Goal: Answer question/provide support: Share knowledge or assist other users

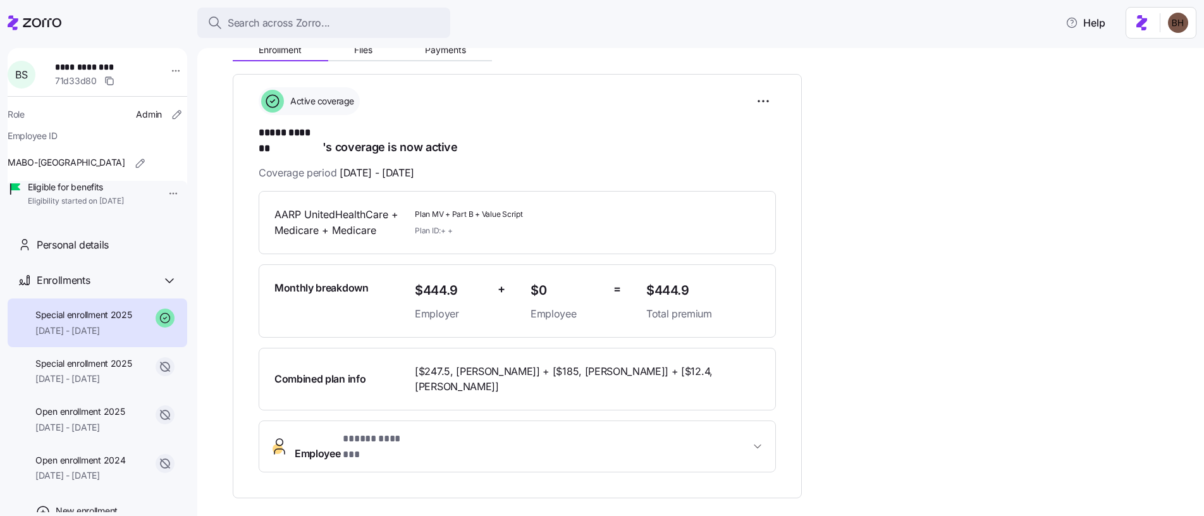
scroll to position [325, 0]
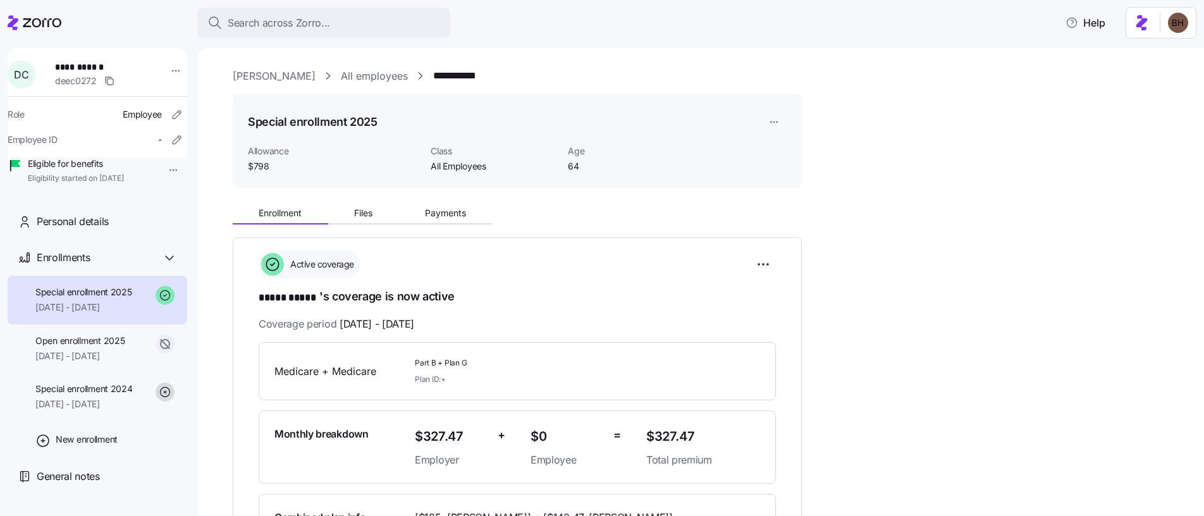
scroll to position [3, 0]
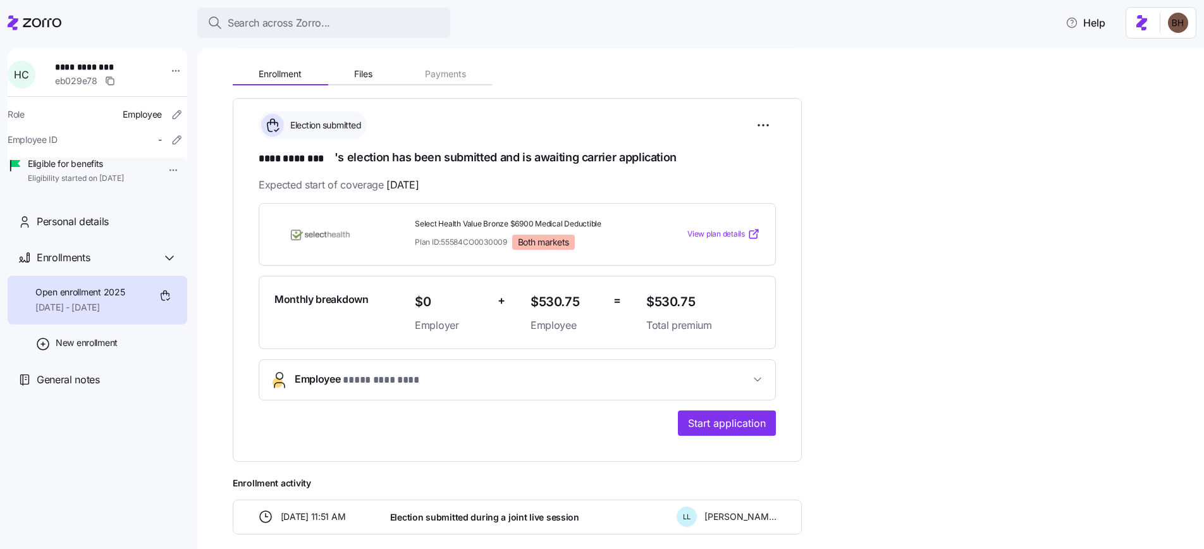
scroll to position [56, 0]
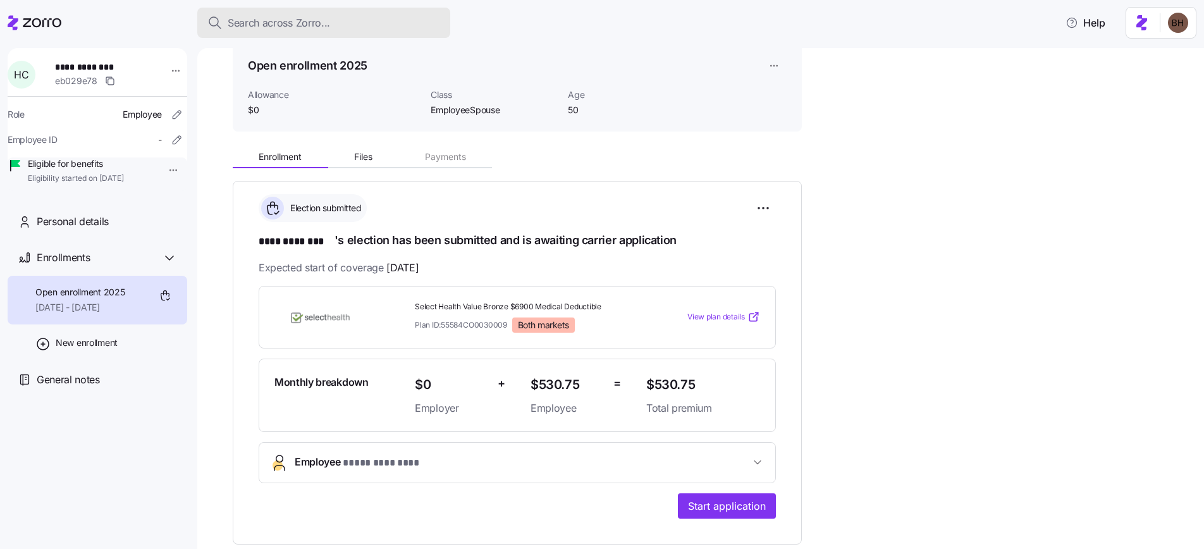
click at [297, 24] on span "Search across Zorro..." at bounding box center [279, 23] width 102 height 16
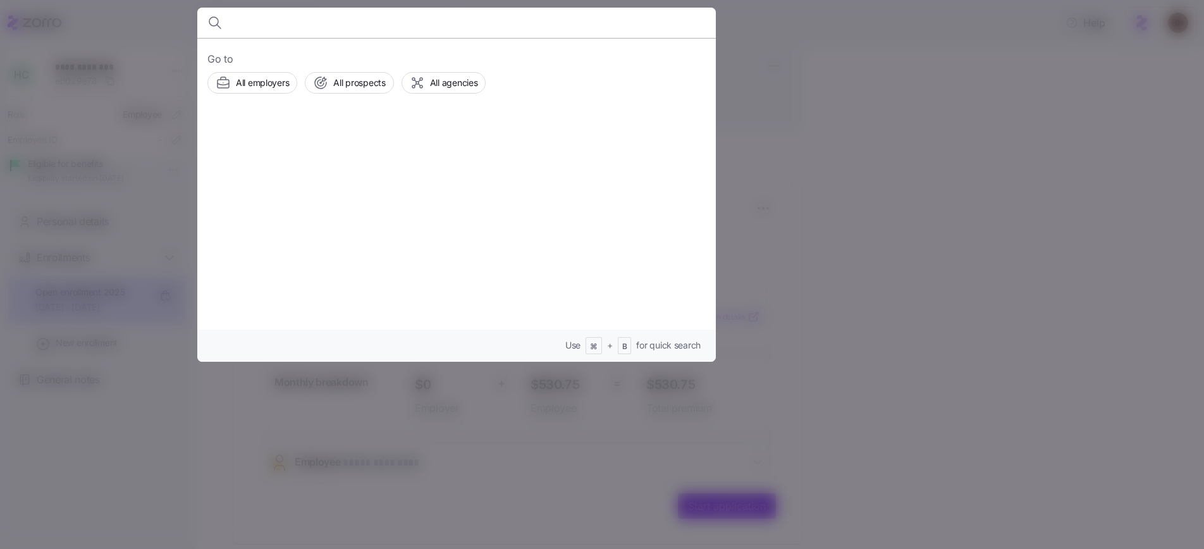
click at [876, 281] on div at bounding box center [602, 274] width 1204 height 549
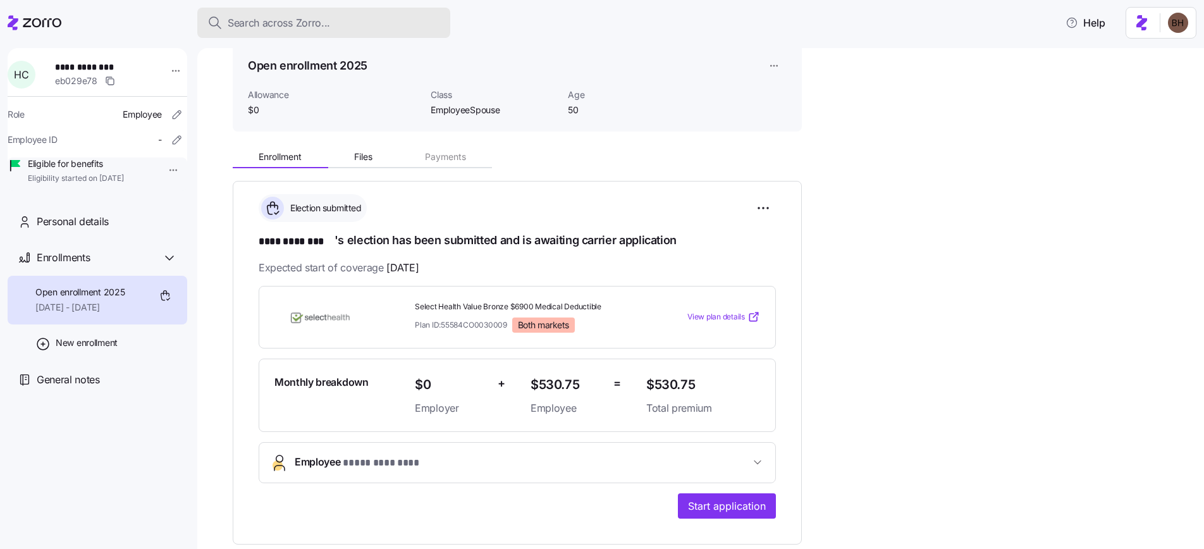
click at [323, 23] on span "Search across Zorro..." at bounding box center [279, 23] width 102 height 16
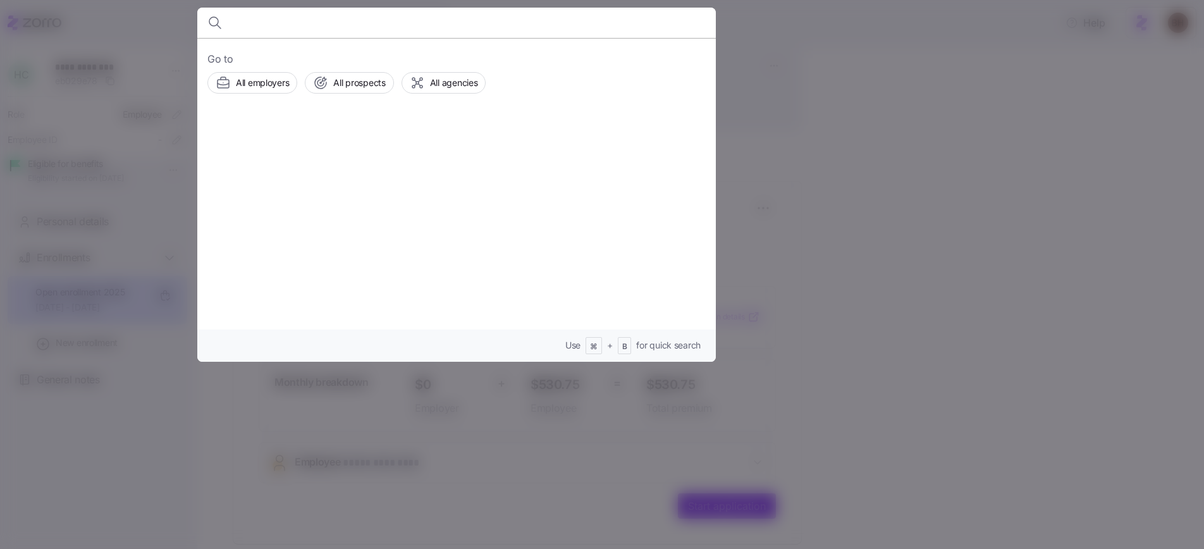
click at [939, 187] on div at bounding box center [602, 274] width 1204 height 549
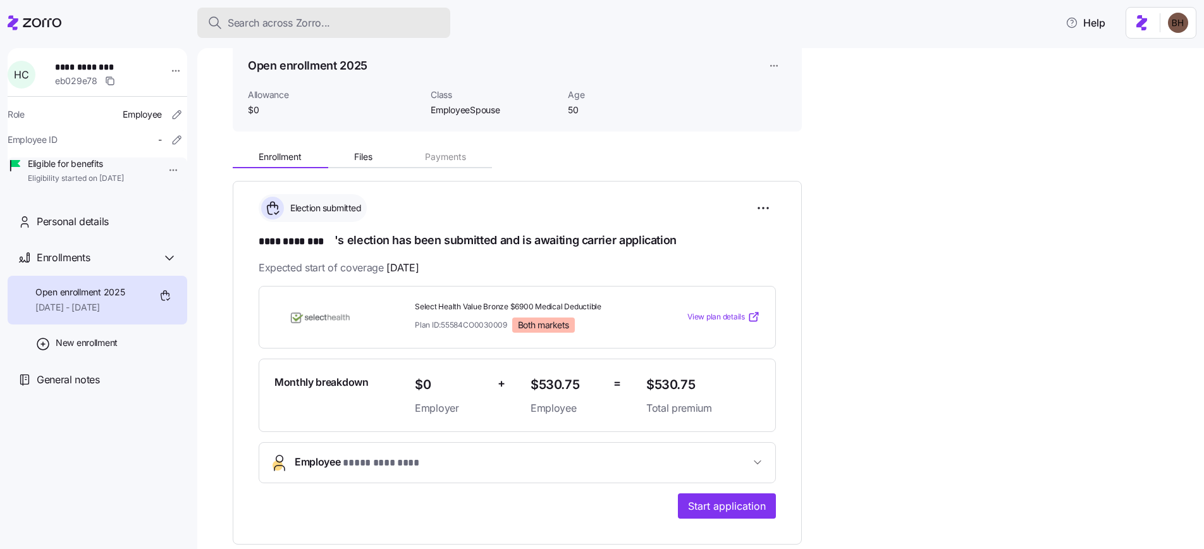
click at [251, 19] on span "Search across Zorro..." at bounding box center [279, 23] width 102 height 16
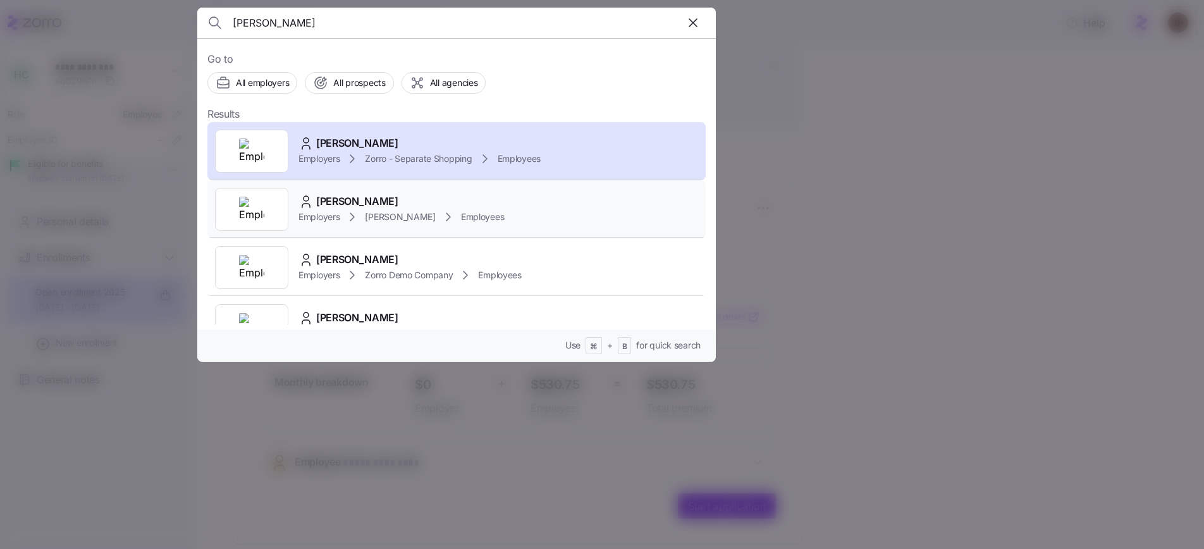
type input "chambers"
click at [438, 205] on div "WADE A CHAMBERS" at bounding box center [401, 202] width 206 height 16
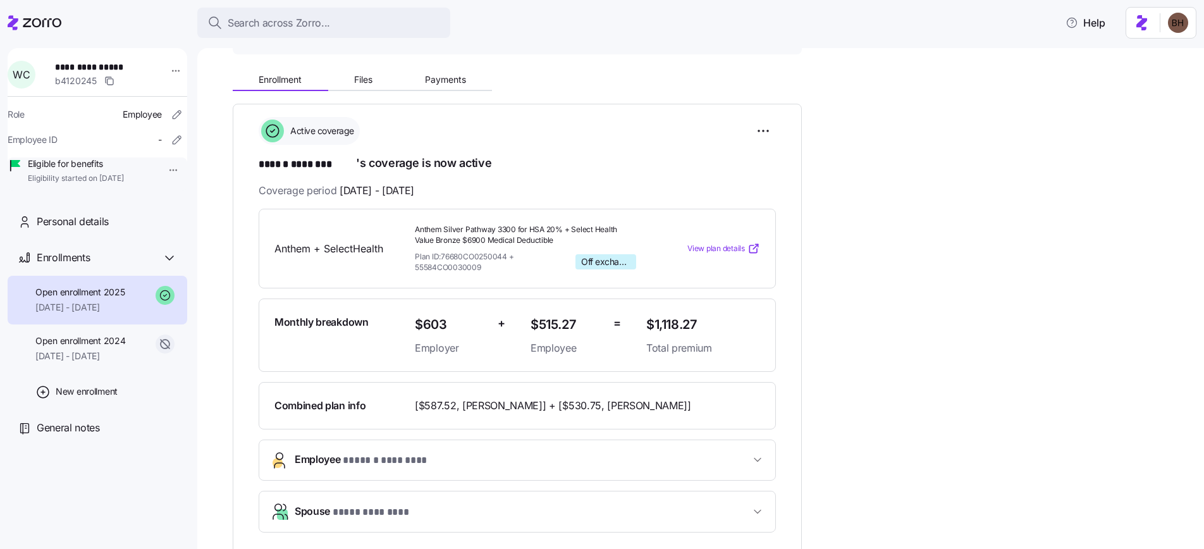
scroll to position [135, 0]
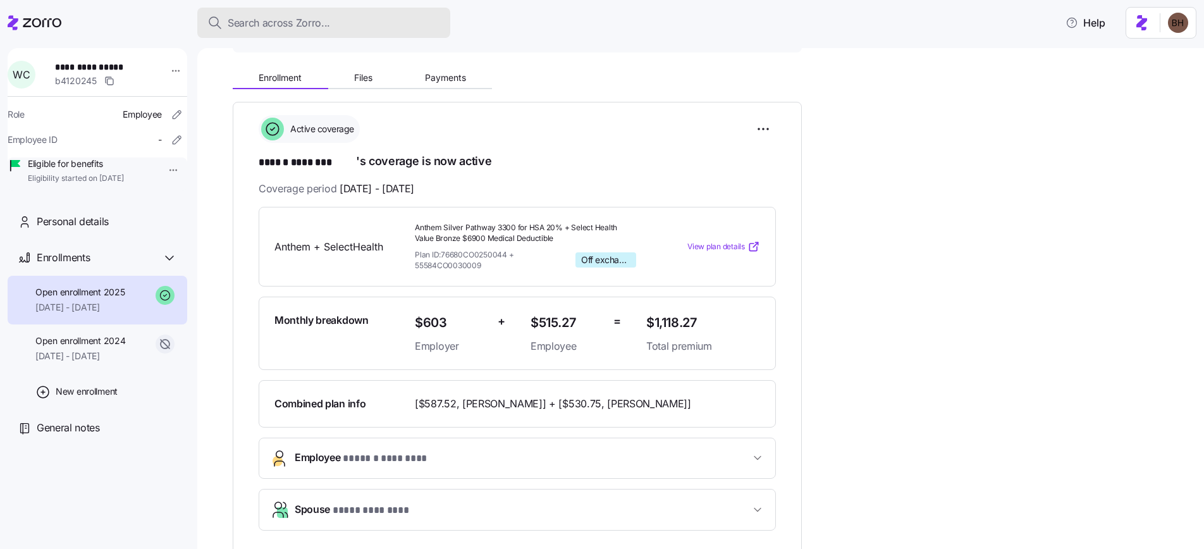
click at [320, 23] on span "Search across Zorro..." at bounding box center [279, 23] width 102 height 16
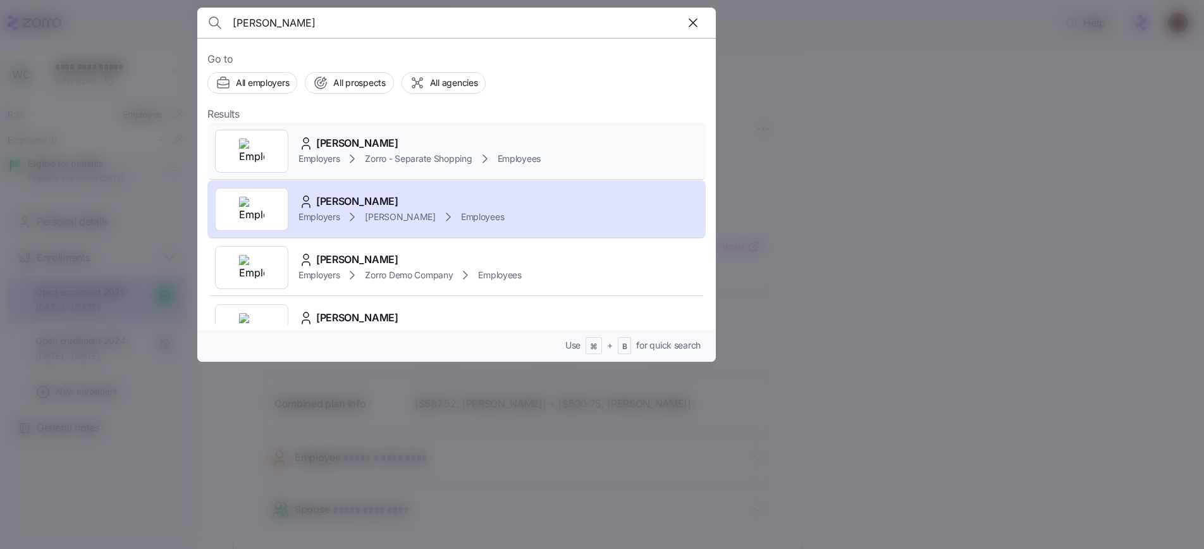
type input "chambers"
click at [398, 148] on div "Hana Chambers" at bounding box center [419, 143] width 242 height 16
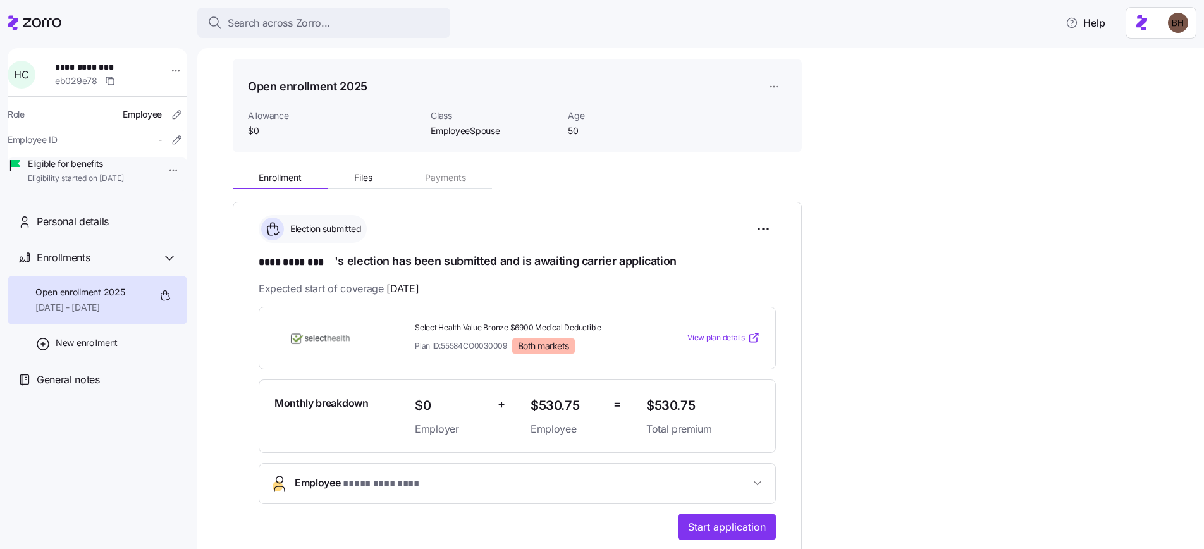
scroll to position [38, 0]
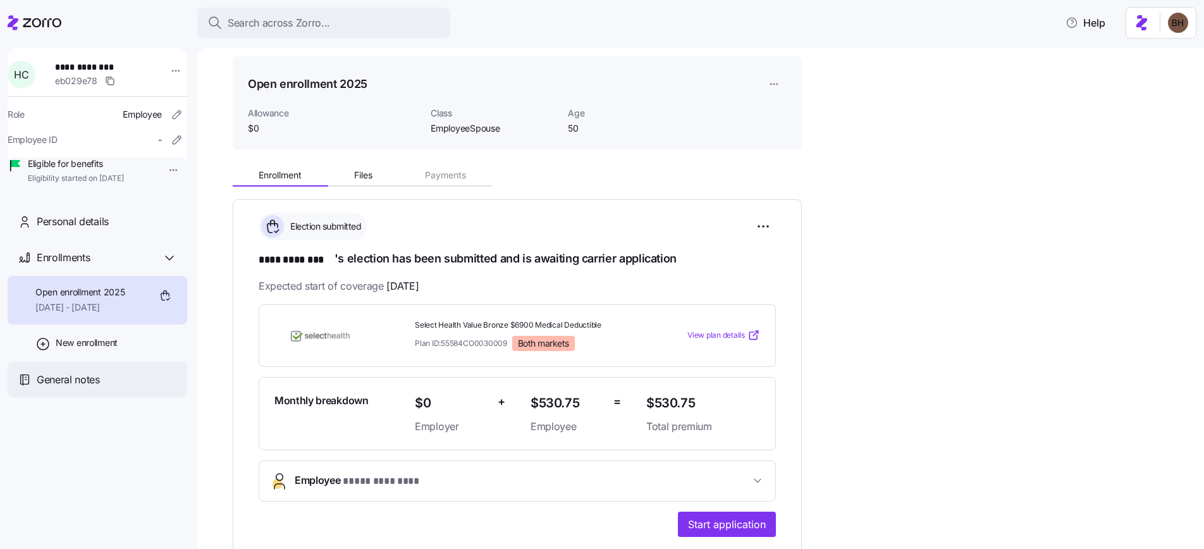
click at [72, 388] on span "General notes" at bounding box center [68, 380] width 63 height 16
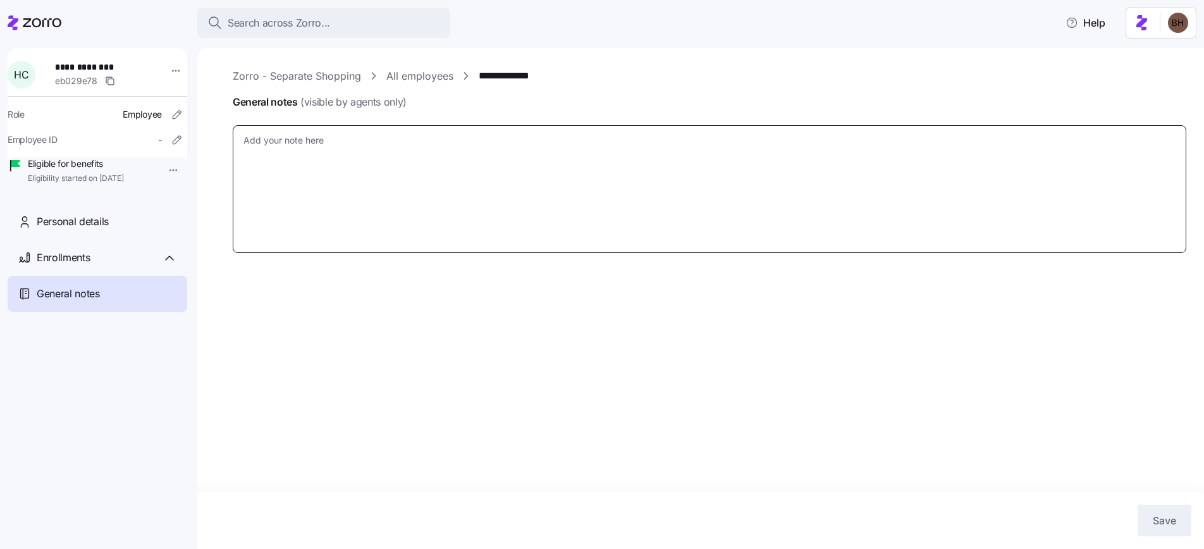
click at [339, 176] on textarea "General notes (visible by agents only)" at bounding box center [710, 189] width 954 height 128
type textarea "x"
type textarea "M"
type textarea "x"
type textarea "Ma"
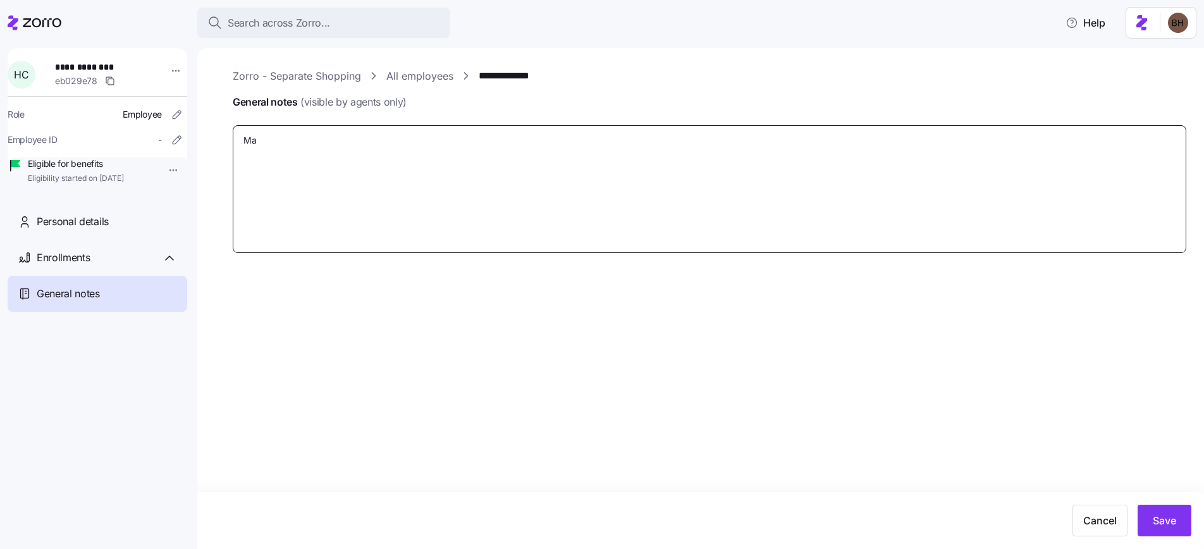
type textarea "x"
type textarea "Mat"
type textarea "x"
type textarea "Matc"
type textarea "x"
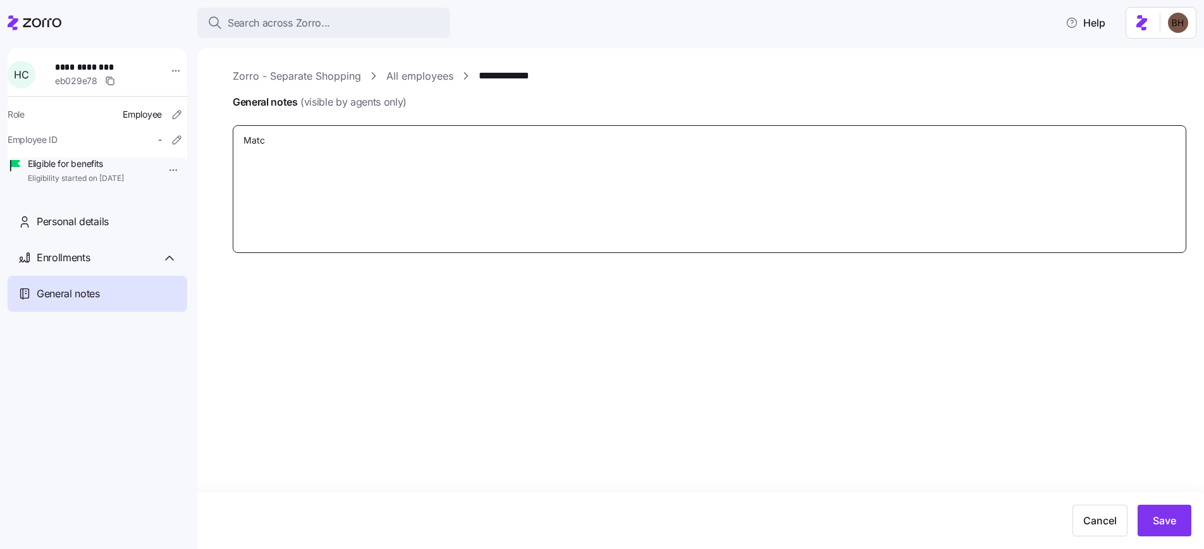
type textarea "Match"
type textarea "x"
type textarea "Matche"
type textarea "x"
type textarea "Matched"
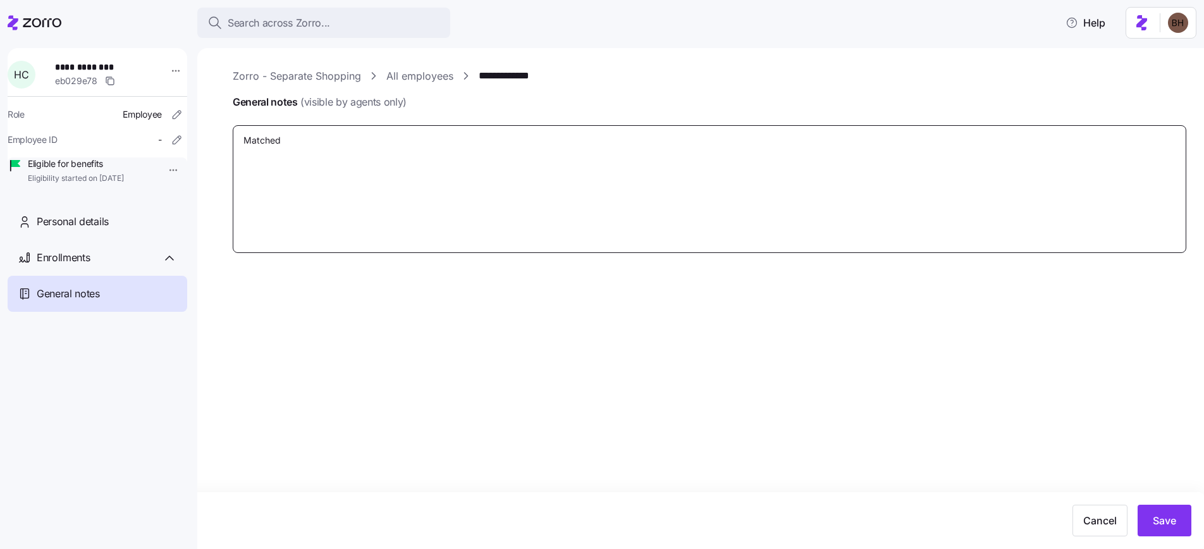
type textarea "x"
type textarea "Matched"
type textarea "x"
type textarea "Matched t"
type textarea "x"
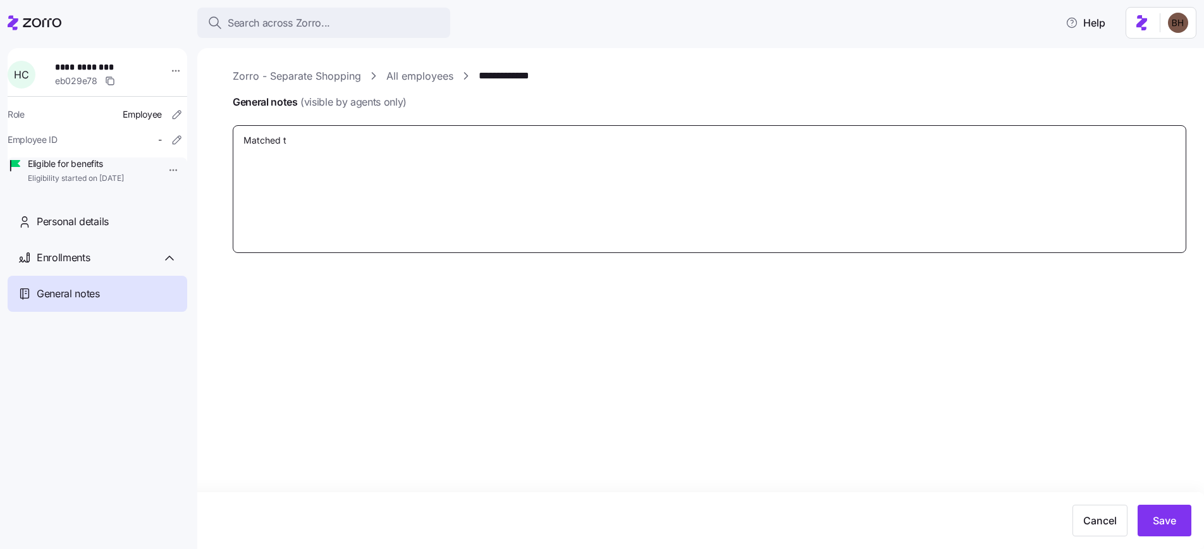
type textarea "Matched to"
type textarea "x"
type textarea "Matched to"
type textarea "x"
type textarea "Matched to W"
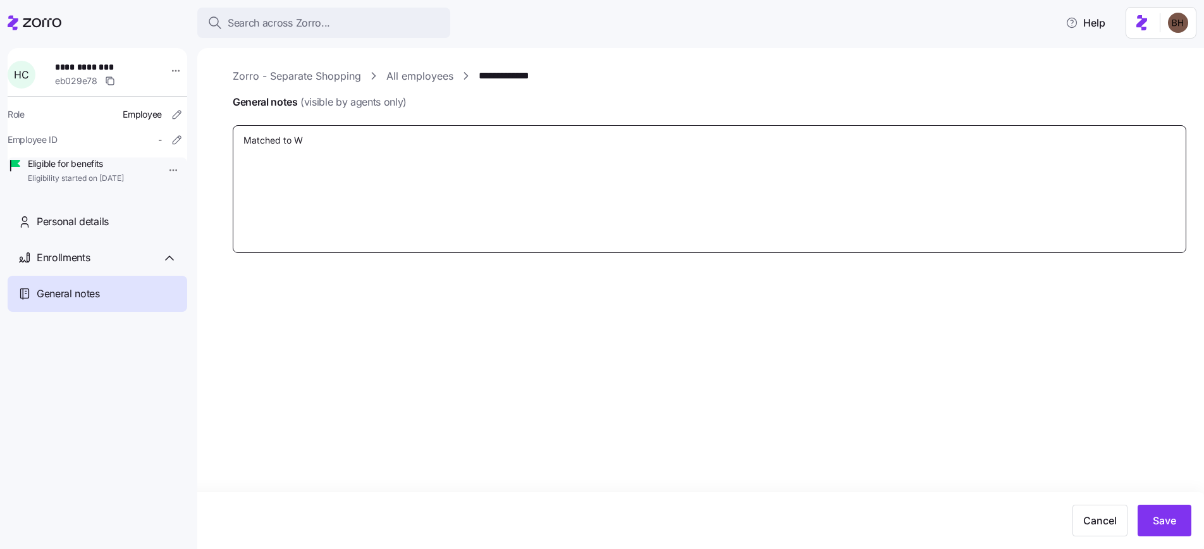
type textarea "x"
type textarea "Matched to Wa"
type textarea "x"
type textarea "Matched to Wad"
type textarea "x"
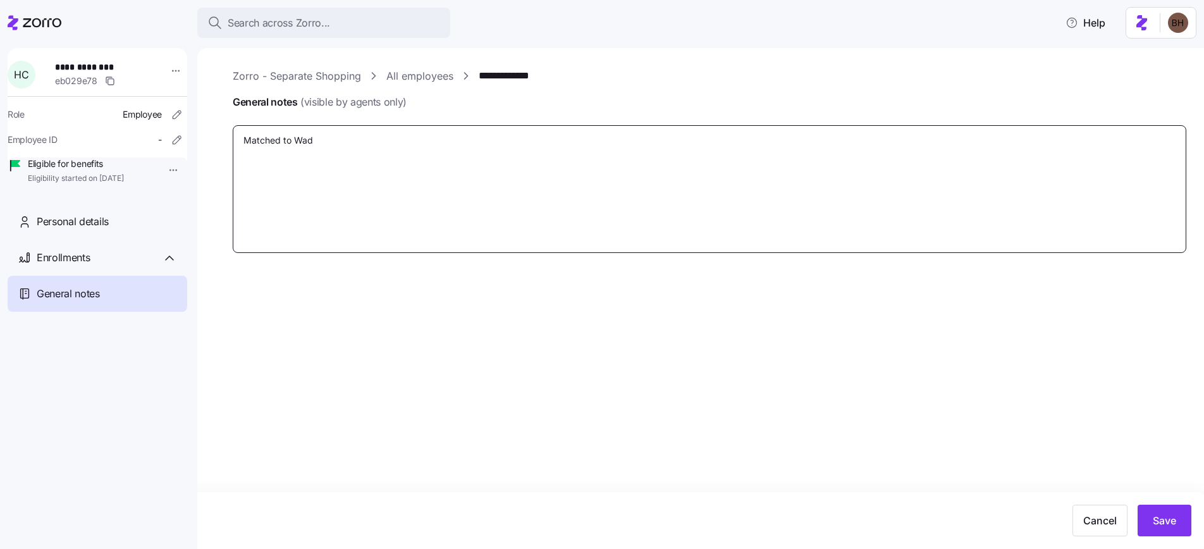
type textarea "Matched to Wade"
type textarea "x"
type textarea "Matched to Wade"
type textarea "x"
type textarea "Matched to Wade C"
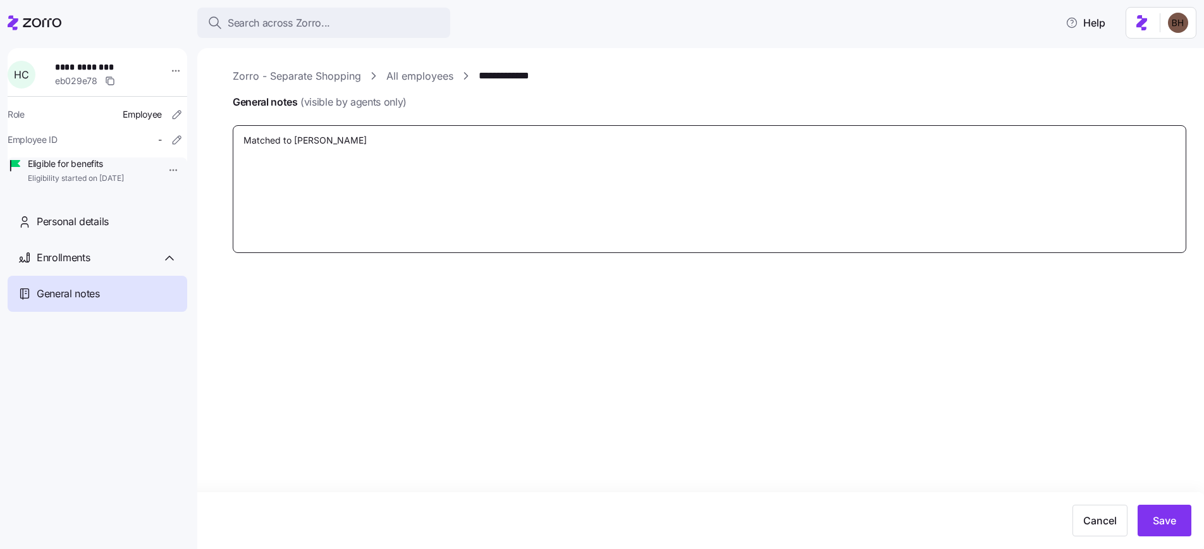
type textarea "x"
type textarea "Matched to Wade Ch"
type textarea "x"
type textarea "Matched to Wade Cha"
type textarea "x"
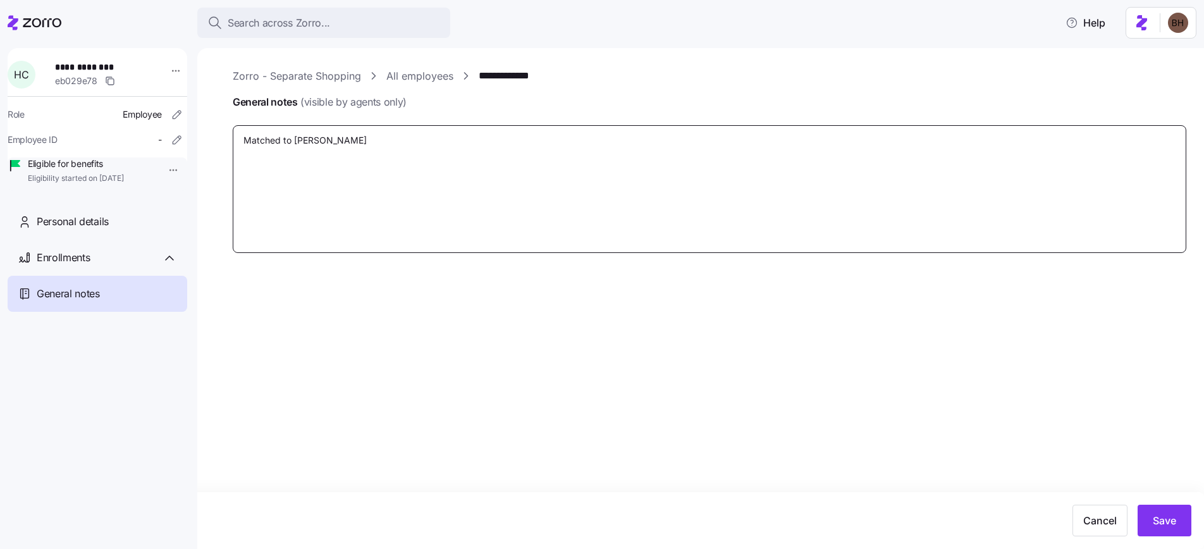
type textarea "Matched to Wade Cham"
type textarea "x"
type textarea "Matched to Wade Chamb"
type textarea "x"
type textarea "Matched to Wade Chambe"
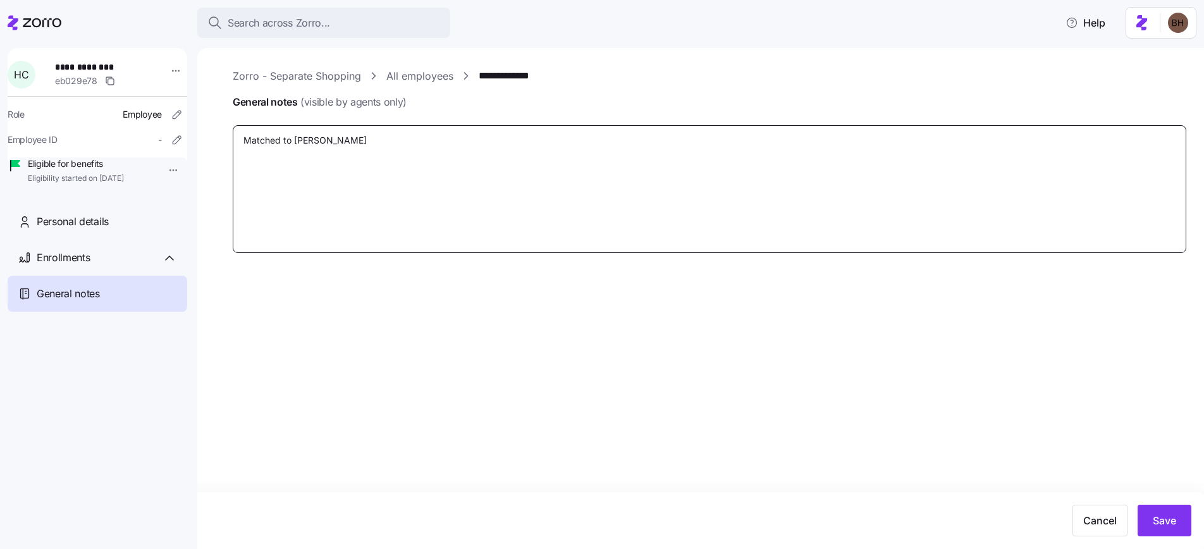
type textarea "x"
type textarea "Matched to Wade Chamber"
type textarea "x"
type textarea "Matched to Wade Chambers"
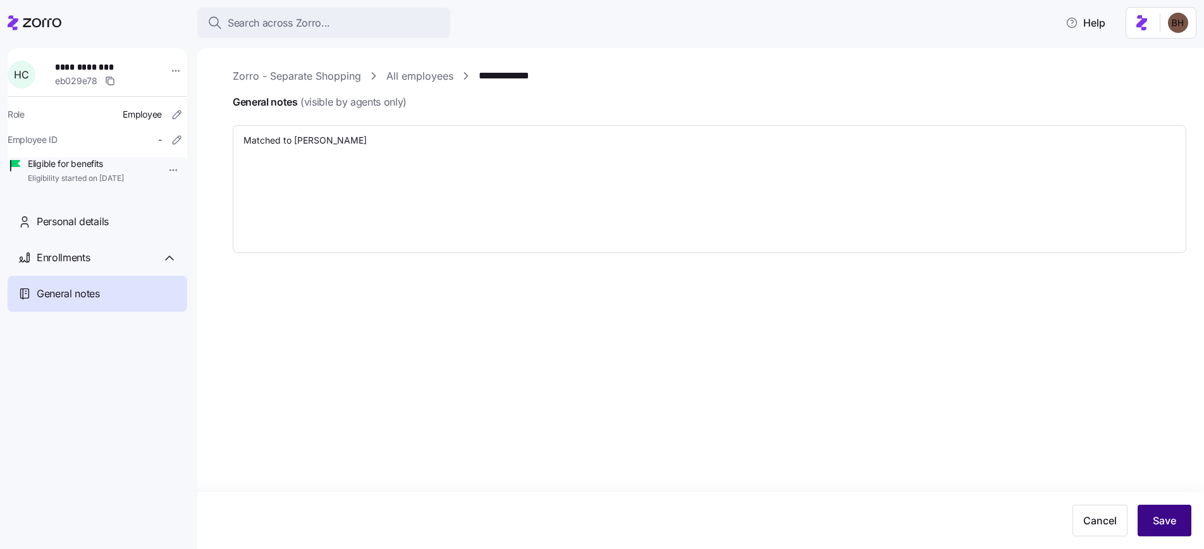
click at [1156, 515] on span "Save" at bounding box center [1164, 520] width 23 height 15
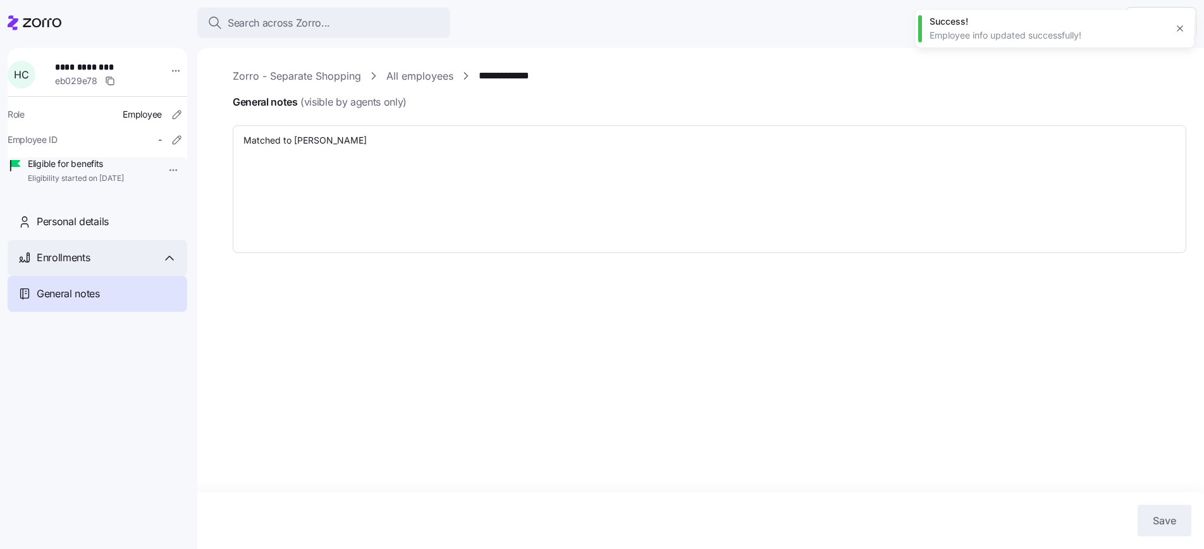
click at [87, 266] on span "Enrollments" at bounding box center [63, 258] width 53 height 16
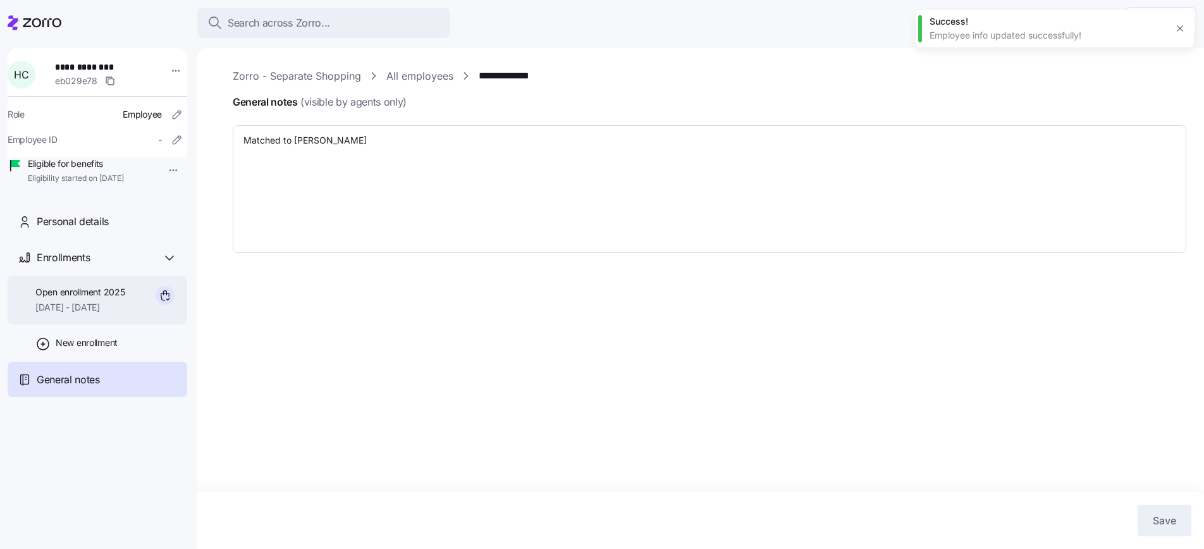
click at [87, 298] on span "Open enrollment 2025" at bounding box center [79, 292] width 89 height 13
type textarea "x"
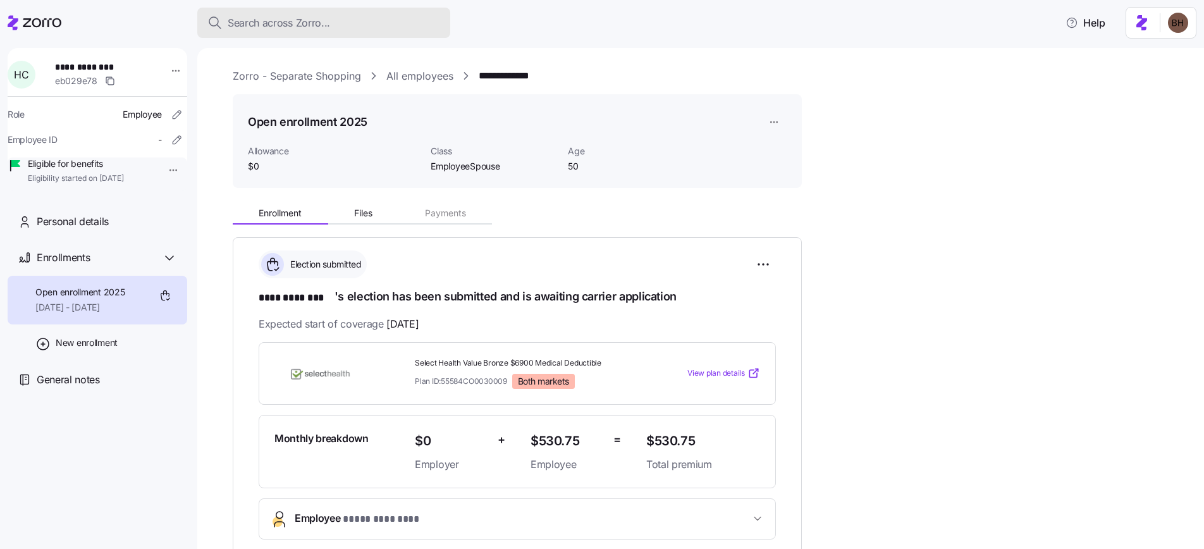
click at [313, 16] on span "Search across Zorro..." at bounding box center [279, 23] width 102 height 16
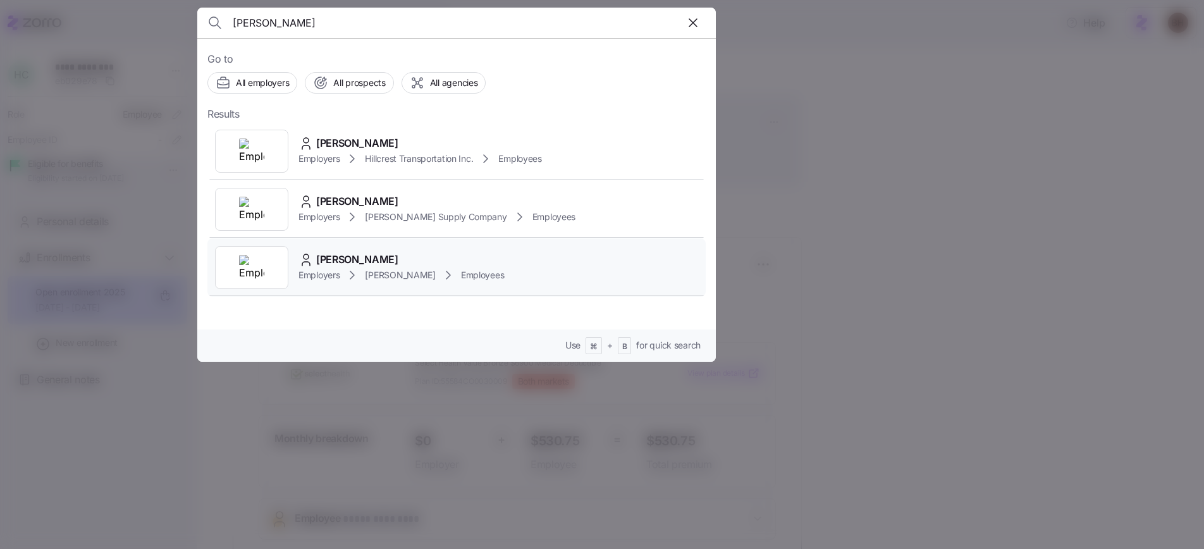
type input "wade"
click at [389, 253] on span "WADE A CHAMBERS" at bounding box center [357, 260] width 82 height 16
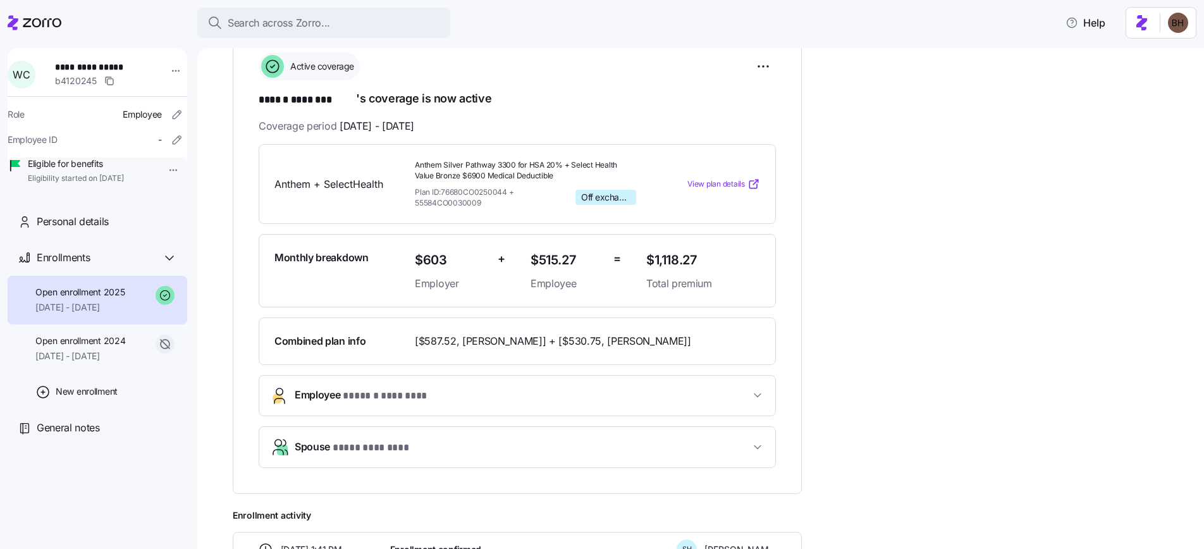
scroll to position [194, 0]
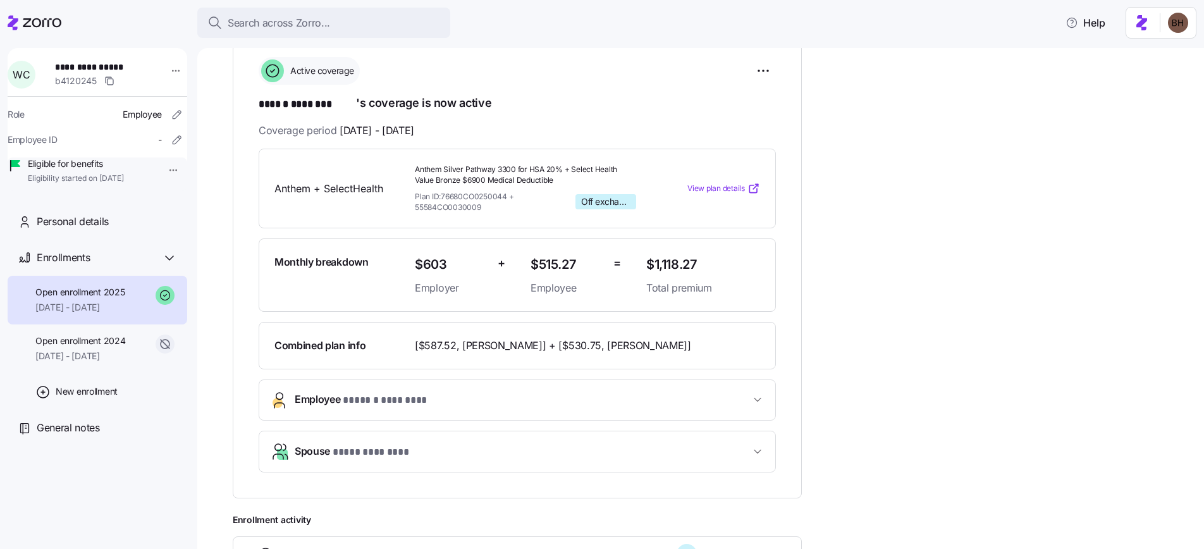
click at [656, 450] on span "Spouse * **** ******** *" at bounding box center [522, 451] width 455 height 17
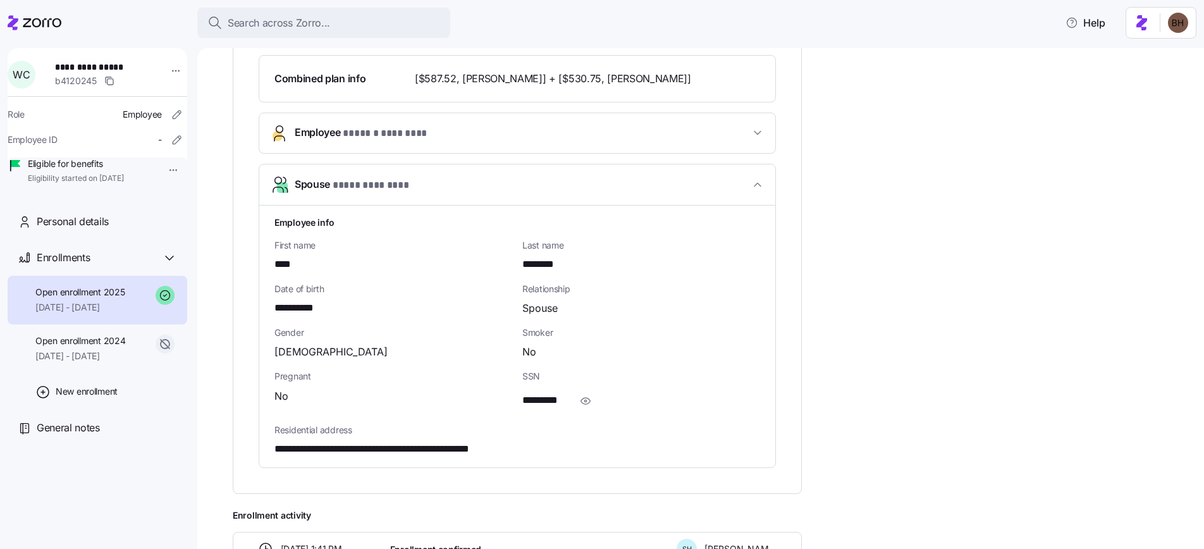
scroll to position [462, 0]
click at [761, 179] on icon "button" at bounding box center [757, 183] width 13 height 13
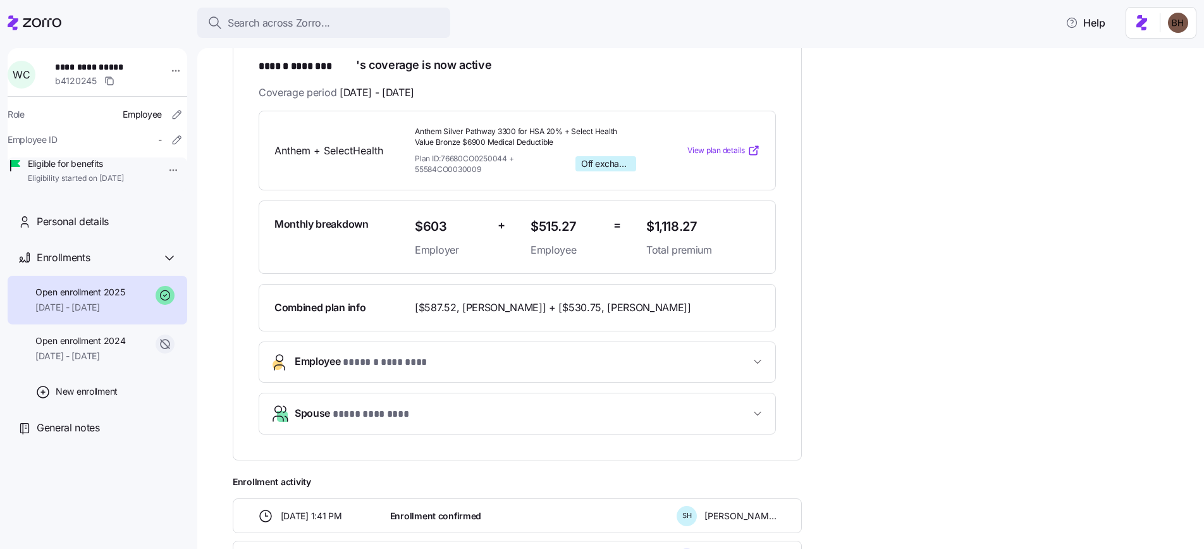
scroll to position [229, 0]
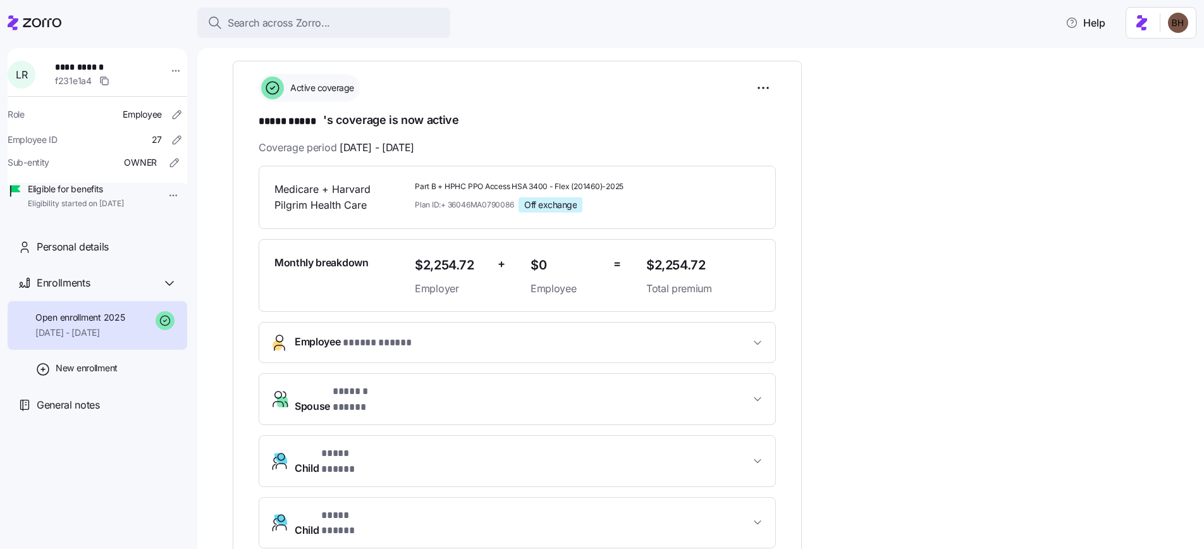
scroll to position [177, 0]
drag, startPoint x: 445, startPoint y: 185, endPoint x: 632, endPoint y: 183, distance: 187.2
click at [632, 183] on span "Part B + HPHC PPO Access HSA 3400 - Flex (201460)-2025" at bounding box center [525, 186] width 221 height 11
click at [672, 206] on div "Medicare + Harvard Pilgrim Health Care Part B + HPHC PPO Access HSA 3400 - Flex…" at bounding box center [517, 197] width 496 height 42
